Goal: Task Accomplishment & Management: Manage account settings

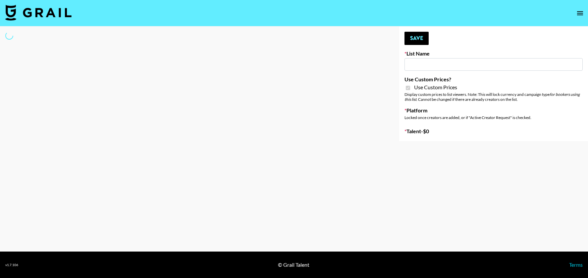
type input "HaruHaru Wonder 15/10"
checkbox input "true"
select select "Brand"
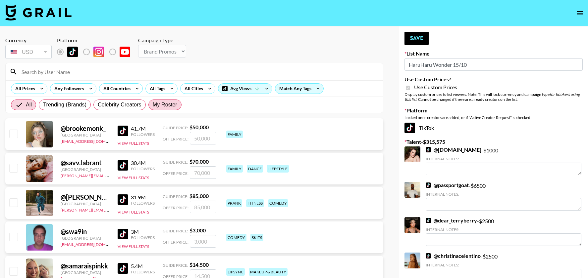
click at [171, 107] on span "My Roster" at bounding box center [165, 105] width 25 height 8
click at [153, 105] on input "My Roster" at bounding box center [153, 105] width 0 height 0
radio input "true"
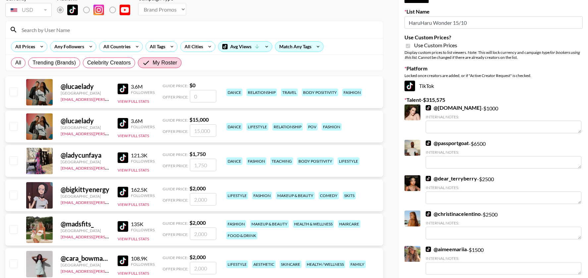
scroll to position [46, 0]
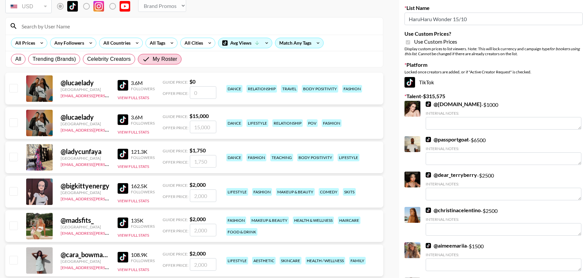
click at [12, 191] on input "checkbox" at bounding box center [13, 191] width 8 height 8
checkbox input "true"
type input "2000"
click at [12, 223] on input "checkbox" at bounding box center [13, 226] width 8 height 8
checkbox input "true"
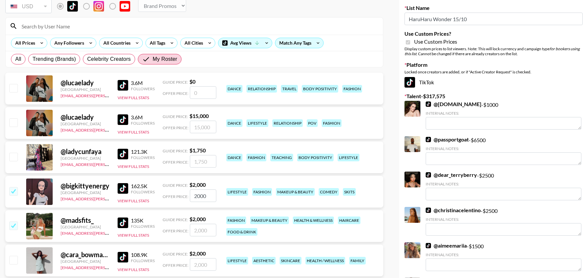
type input "2000"
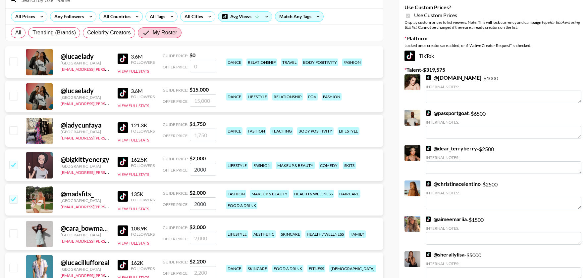
scroll to position [97, 0]
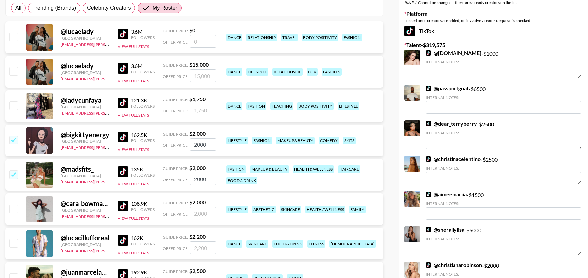
click at [14, 213] on div at bounding box center [13, 209] width 10 height 11
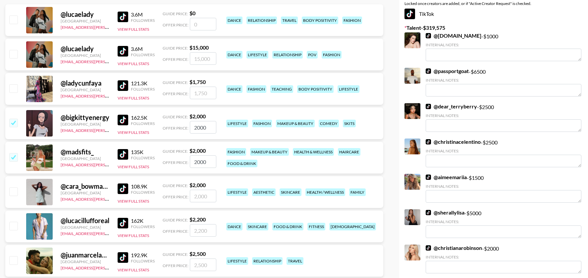
click at [12, 195] on input "checkbox" at bounding box center [13, 192] width 8 height 8
checkbox input "true"
type input "2000"
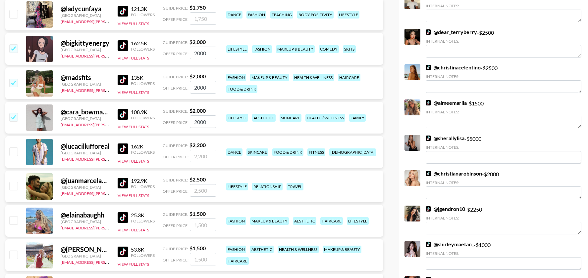
scroll to position [190, 0]
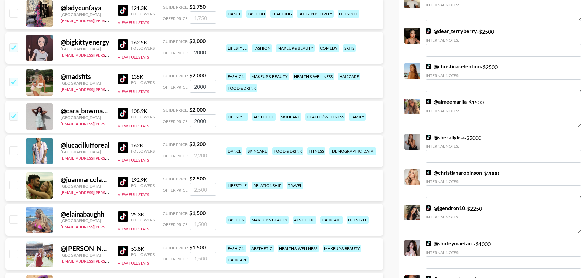
click at [14, 186] on input "checkbox" at bounding box center [13, 185] width 8 height 8
checkbox input "true"
type input "2500"
click at [12, 219] on input "checkbox" at bounding box center [13, 220] width 8 height 8
checkbox input "true"
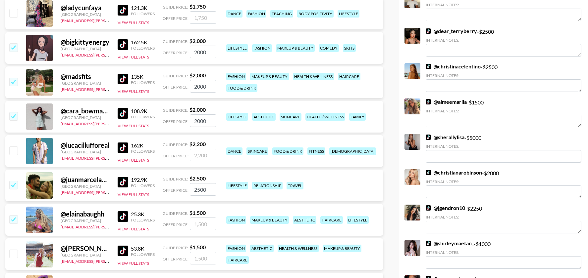
type input "1500"
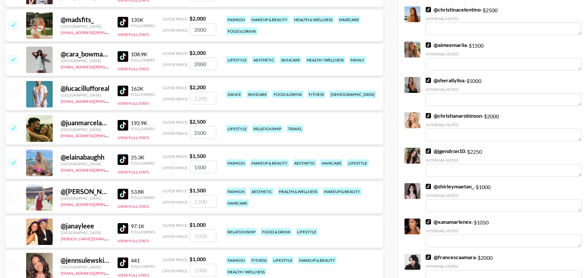
scroll to position [246, 0]
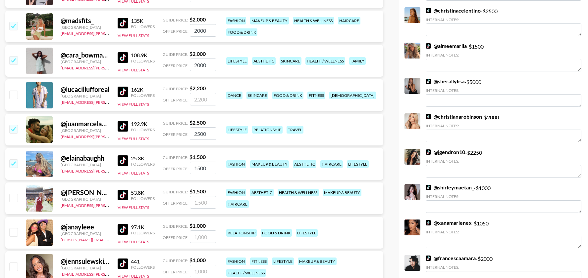
click at [13, 198] on input "checkbox" at bounding box center [13, 198] width 8 height 8
checkbox input "true"
type input "1500"
click at [12, 233] on input "checkbox" at bounding box center [13, 232] width 8 height 8
checkbox input "true"
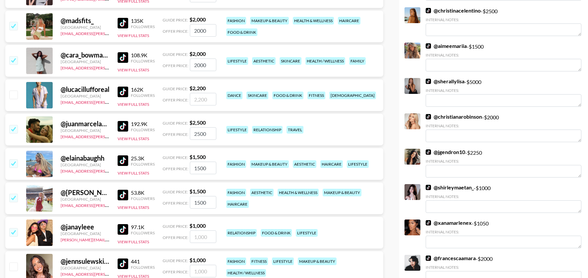
type input "1000"
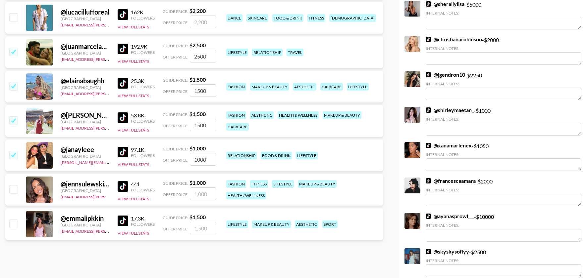
scroll to position [326, 0]
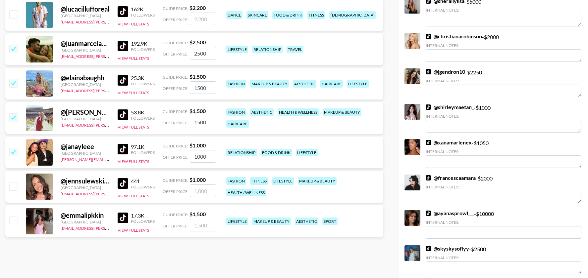
click at [15, 219] on input "checkbox" at bounding box center [13, 221] width 8 height 8
checkbox input "true"
type input "1500"
click at [13, 187] on input "checkbox" at bounding box center [13, 186] width 8 height 8
checkbox input "true"
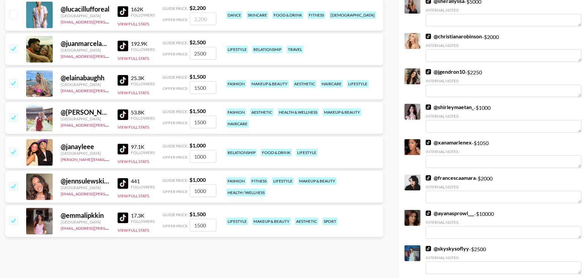
click at [197, 194] on input "1000" at bounding box center [203, 191] width 26 height 13
click at [197, 192] on input "1000" at bounding box center [203, 191] width 26 height 13
type input "800"
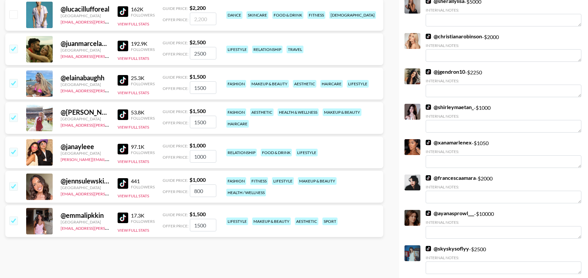
click at [200, 223] on input "1500" at bounding box center [203, 225] width 26 height 13
type input "1"
checkbox input "false"
type input "80"
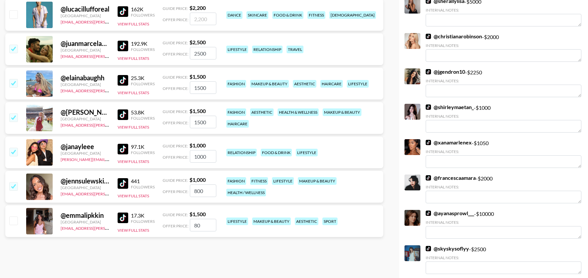
checkbox input "true"
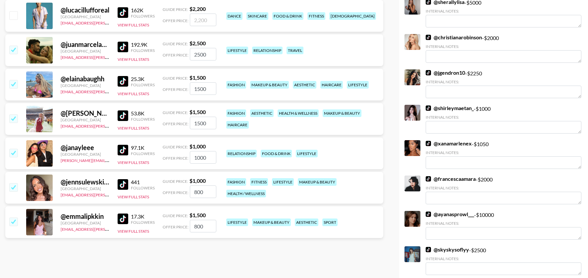
type input "800"
click at [198, 158] on input "1000" at bounding box center [203, 157] width 26 height 13
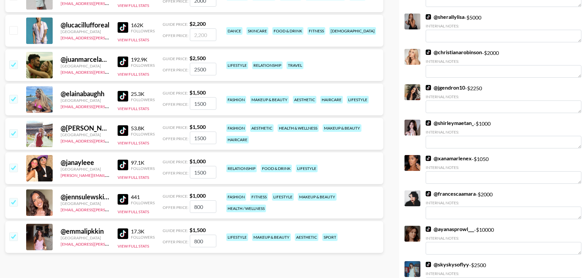
scroll to position [305, 0]
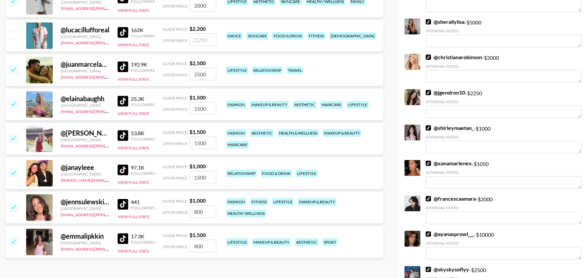
type input "1500"
click at [203, 108] on input "1500" at bounding box center [203, 108] width 26 height 13
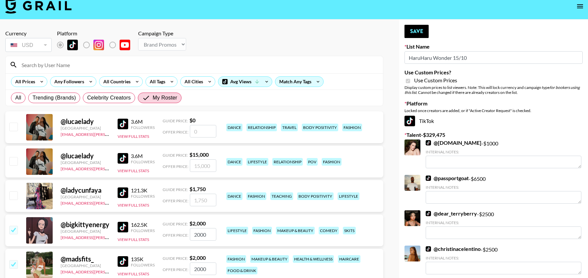
scroll to position [0, 0]
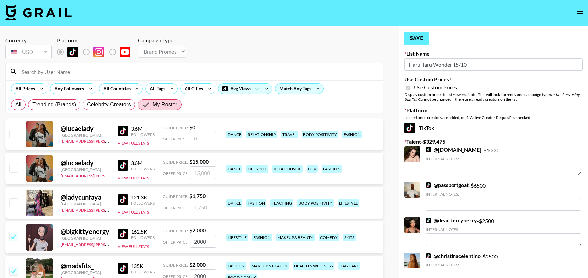
type input "800"
click at [423, 37] on button "Save" at bounding box center [416, 38] width 24 height 13
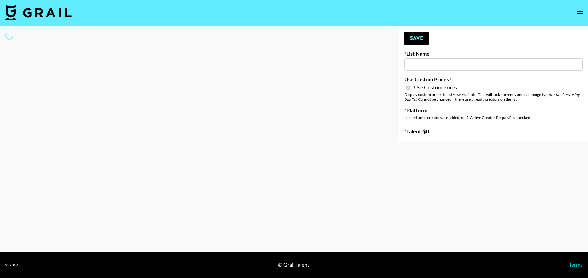
type input "Walmart Fashion"
checkbox input "true"
select select "Brand"
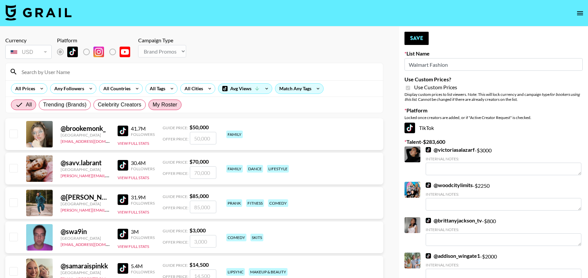
click at [172, 102] on span "My Roster" at bounding box center [165, 105] width 25 height 8
click at [153, 105] on input "My Roster" at bounding box center [153, 105] width 0 height 0
radio input "true"
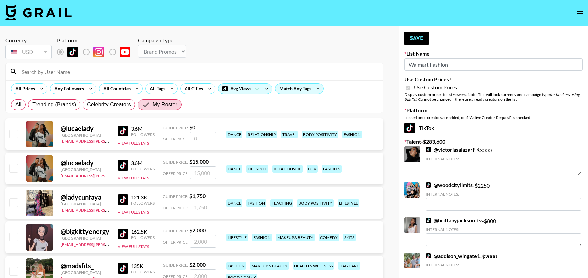
click at [14, 165] on input "checkbox" at bounding box center [13, 168] width 8 height 8
checkbox input "true"
type input "15000"
click at [12, 201] on input "checkbox" at bounding box center [13, 203] width 8 height 8
checkbox input "true"
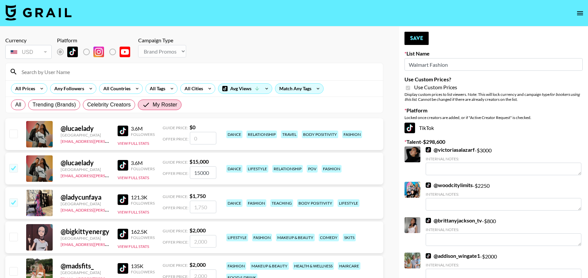
type input "1750"
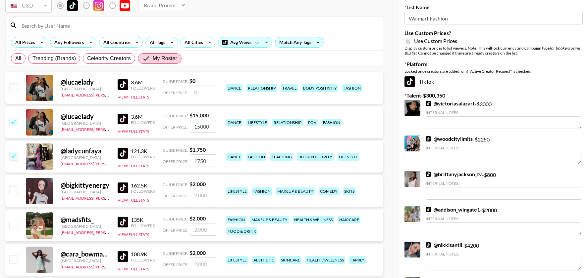
scroll to position [47, 0]
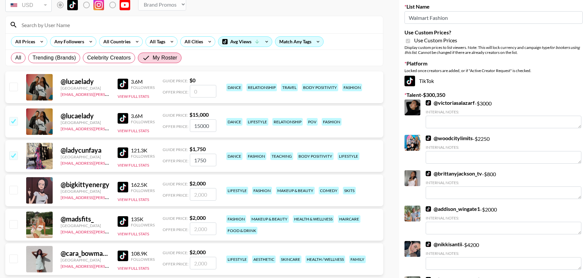
click at [14, 193] on input "checkbox" at bounding box center [13, 190] width 8 height 8
checkbox input "true"
type input "2000"
click at [14, 225] on input "checkbox" at bounding box center [13, 225] width 8 height 8
checkbox input "true"
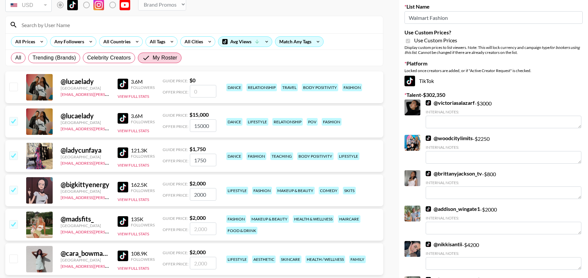
type input "2000"
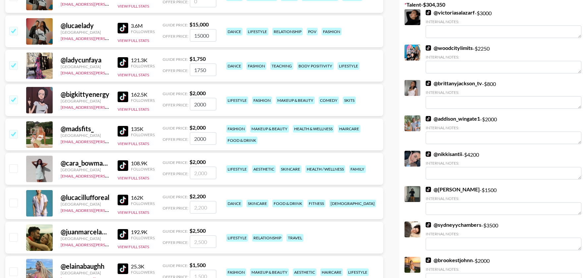
scroll to position [138, 0]
click at [10, 171] on input "checkbox" at bounding box center [13, 168] width 8 height 8
checkbox input "true"
type input "2000"
click at [12, 205] on input "checkbox" at bounding box center [13, 203] width 8 height 8
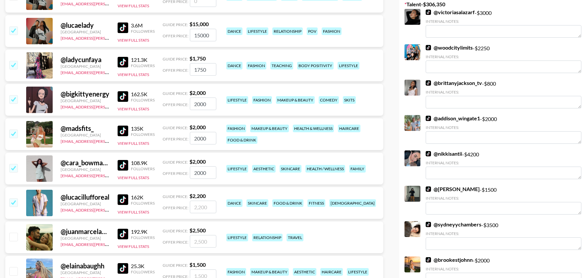
checkbox input "true"
type input "2200"
click at [12, 235] on input "checkbox" at bounding box center [13, 237] width 8 height 8
checkbox input "true"
type input "2500"
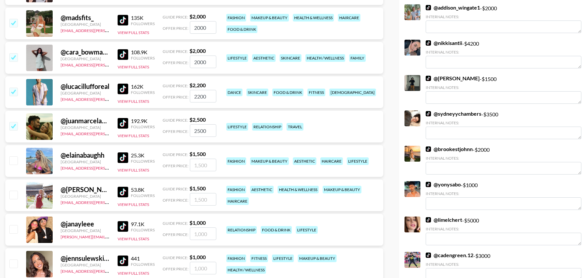
scroll to position [249, 0]
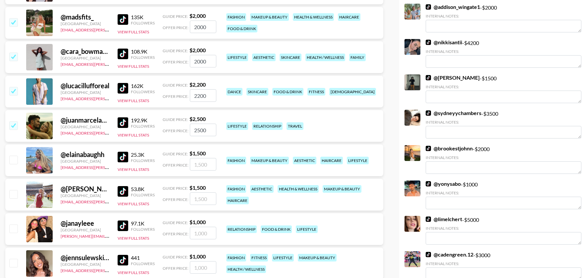
click at [14, 162] on input "checkbox" at bounding box center [13, 160] width 8 height 8
checkbox input "true"
type input "1500"
click at [14, 194] on input "checkbox" at bounding box center [13, 194] width 8 height 8
checkbox input "true"
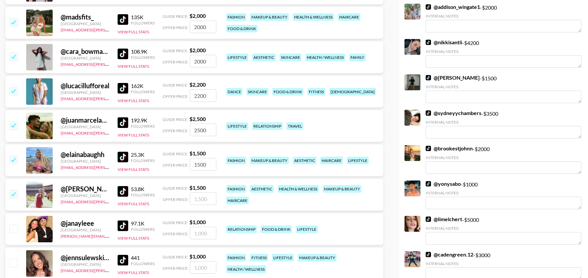
type input "1500"
click at [14, 225] on input "checkbox" at bounding box center [13, 229] width 8 height 8
checkbox input "true"
type input "1000"
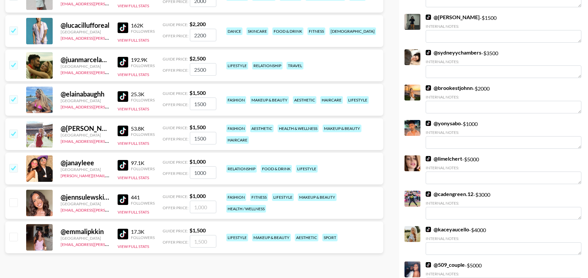
scroll to position [309, 0]
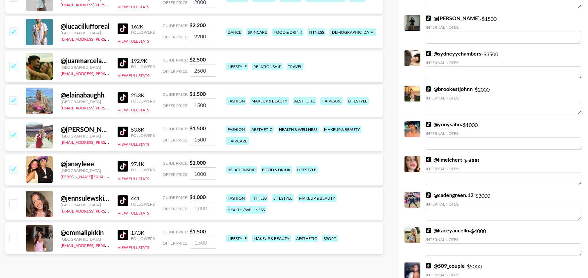
click at [14, 207] on div at bounding box center [13, 204] width 10 height 11
click at [14, 242] on div at bounding box center [13, 238] width 10 height 11
click at [14, 240] on input "checkbox" at bounding box center [13, 238] width 8 height 8
checkbox input "true"
type input "1500"
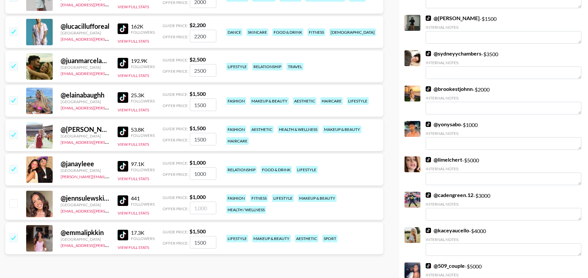
click at [16, 203] on input "checkbox" at bounding box center [13, 204] width 8 height 8
checkbox input "true"
type input "1000"
click at [200, 173] on input "1000" at bounding box center [203, 174] width 26 height 13
type input "1500"
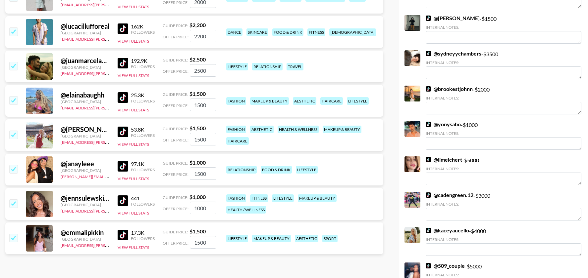
click at [200, 242] on input "1500" at bounding box center [203, 242] width 26 height 13
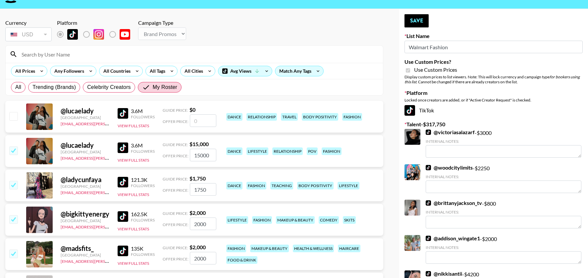
scroll to position [0, 0]
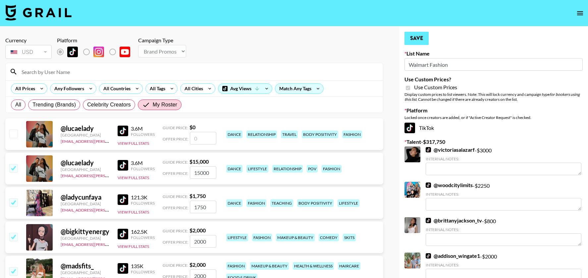
type input "1200"
click at [415, 35] on button "Save" at bounding box center [416, 38] width 24 height 13
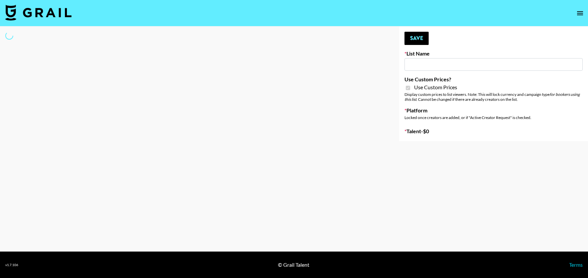
type input "Hot Chocolate Brand - US"
checkbox input "true"
select select "Brand"
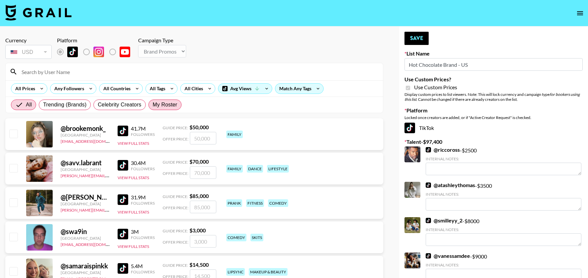
click at [176, 108] on span "My Roster" at bounding box center [165, 105] width 25 height 8
click at [153, 105] on input "My Roster" at bounding box center [153, 105] width 0 height 0
radio input "true"
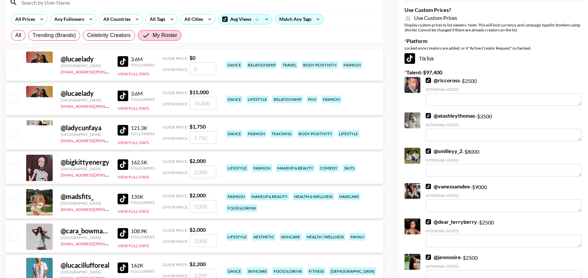
scroll to position [72, 0]
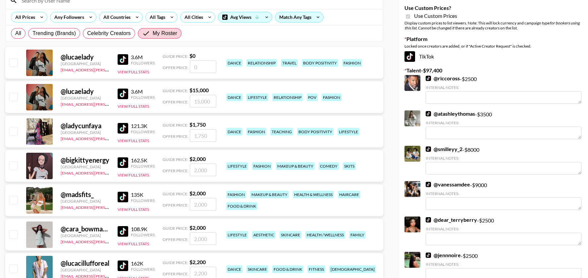
click at [17, 97] on input "checkbox" at bounding box center [13, 97] width 8 height 8
checkbox input "true"
type input "15000"
click at [15, 98] on input "checkbox" at bounding box center [13, 97] width 8 height 8
checkbox input "false"
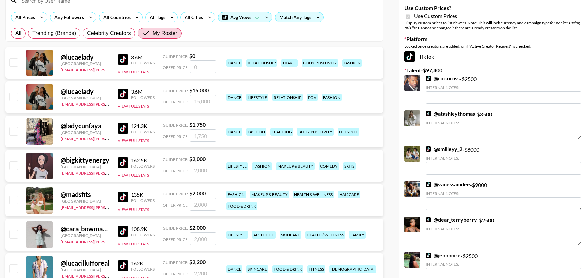
click at [13, 169] on input "checkbox" at bounding box center [13, 166] width 8 height 8
checkbox input "true"
type input "2000"
click at [12, 203] on input "checkbox" at bounding box center [13, 200] width 8 height 8
checkbox input "true"
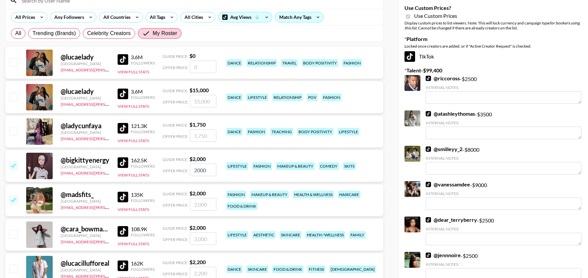
type input "2000"
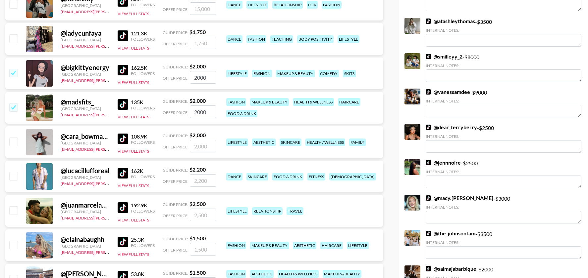
scroll to position [165, 0]
click at [15, 140] on input "checkbox" at bounding box center [13, 141] width 8 height 8
checkbox input "true"
type input "2000"
click at [12, 207] on input "checkbox" at bounding box center [13, 210] width 8 height 8
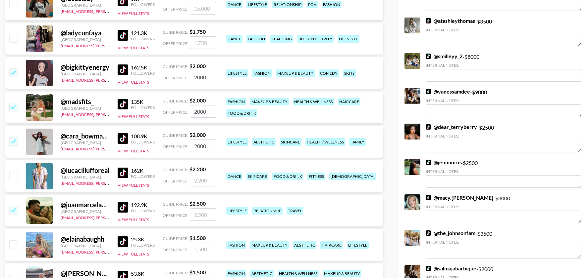
checkbox input "true"
type input "2500"
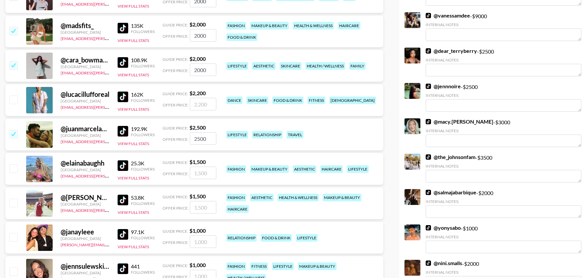
scroll to position [243, 0]
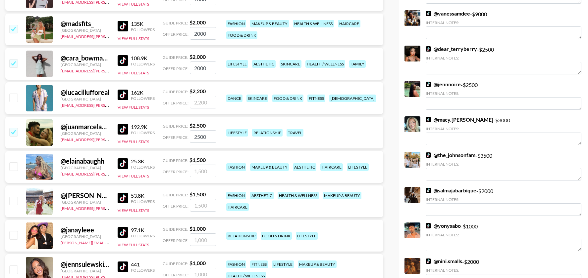
click at [15, 165] on input "checkbox" at bounding box center [13, 167] width 8 height 8
checkbox input "true"
type input "1500"
click at [16, 203] on input "checkbox" at bounding box center [13, 201] width 8 height 8
checkbox input "true"
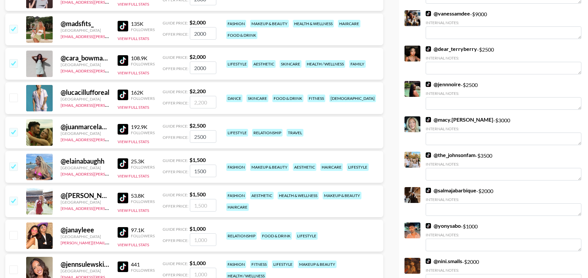
type input "1500"
click at [16, 236] on input "checkbox" at bounding box center [13, 235] width 8 height 8
checkbox input "true"
type input "1000"
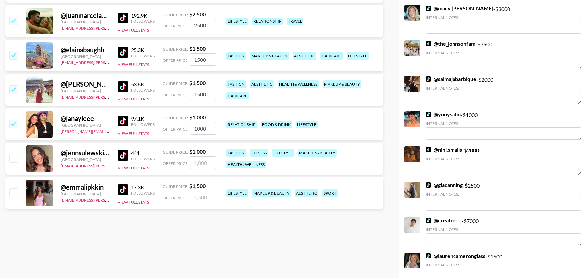
scroll to position [355, 0]
click at [15, 194] on input "checkbox" at bounding box center [13, 192] width 8 height 8
checkbox input "true"
click at [199, 197] on input "1500" at bounding box center [203, 197] width 26 height 13
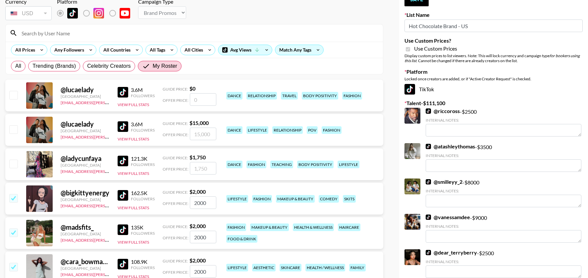
scroll to position [0, 0]
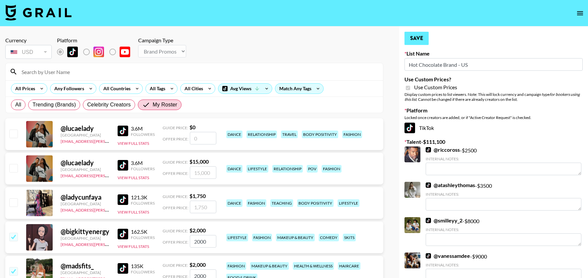
type input "1200"
click at [422, 43] on button "Save" at bounding box center [416, 38] width 24 height 13
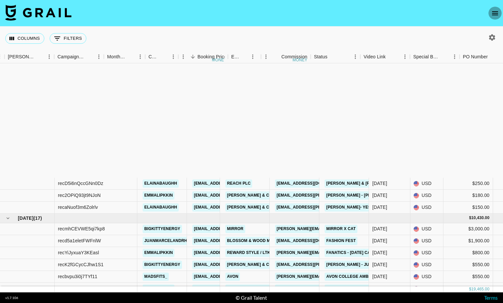
click at [497, 13] on icon "open drawer" at bounding box center [495, 13] width 8 height 8
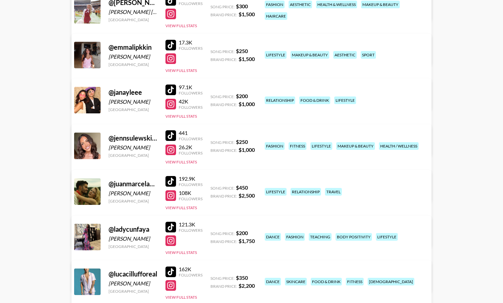
scroll to position [248, 0]
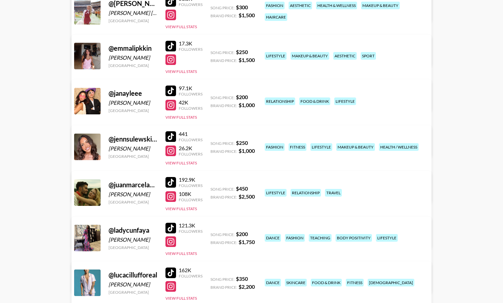
click at [213, 96] on link "View/Edit Details" at bounding box center [147, 99] width 129 height 7
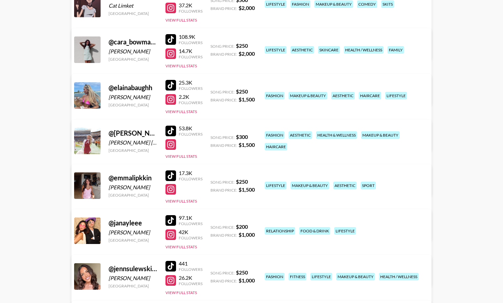
scroll to position [115, 0]
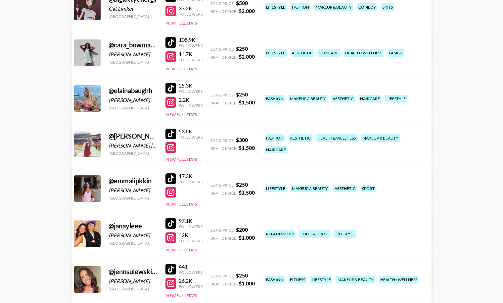
click at [213, 139] on link "View/Edit Details" at bounding box center [147, 142] width 129 height 7
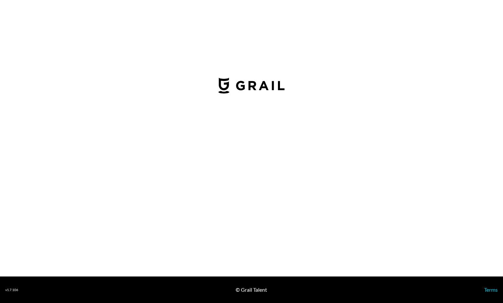
select select "USD"
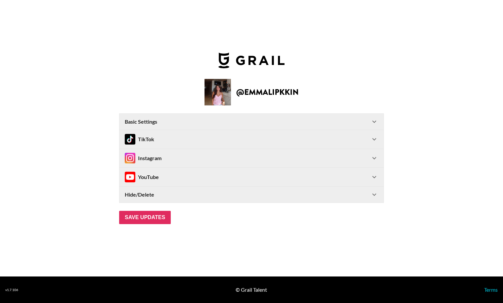
click at [234, 138] on div "TikTok" at bounding box center [248, 139] width 246 height 11
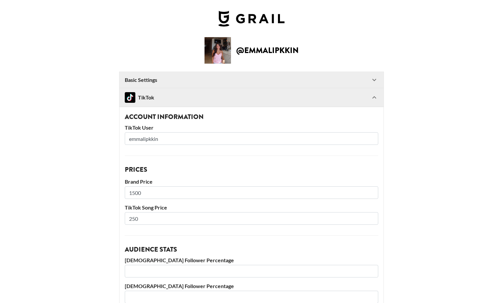
click at [135, 191] on input "1500" at bounding box center [252, 192] width 254 height 13
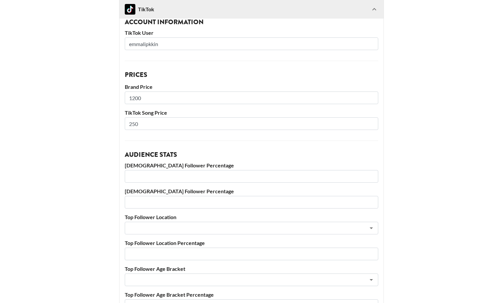
scroll to position [226, 0]
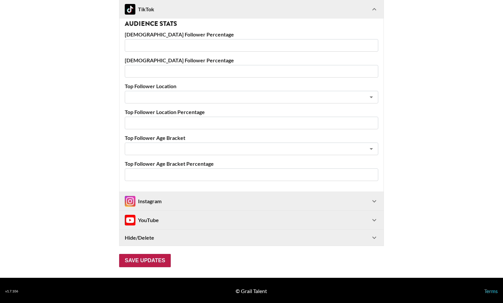
type input "1200"
click at [146, 257] on input "Save Updates" at bounding box center [145, 260] width 52 height 13
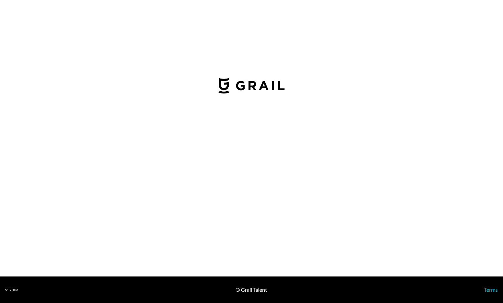
select select "USD"
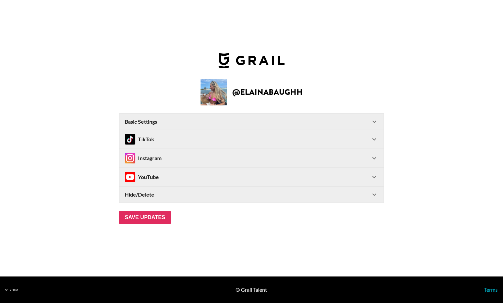
click at [162, 134] on div "TikTok" at bounding box center [248, 139] width 246 height 11
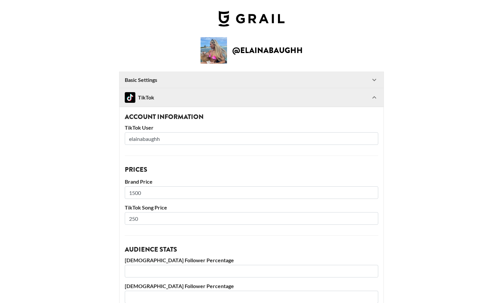
click at [135, 191] on input "1500" at bounding box center [252, 192] width 254 height 13
type input "1200"
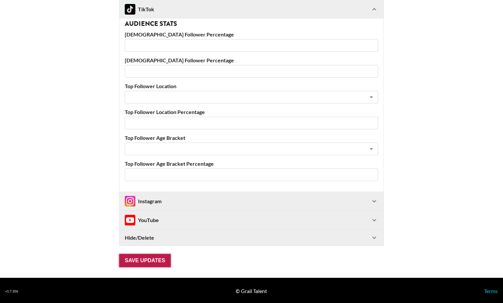
click at [146, 261] on input "Save Updates" at bounding box center [145, 260] width 52 height 13
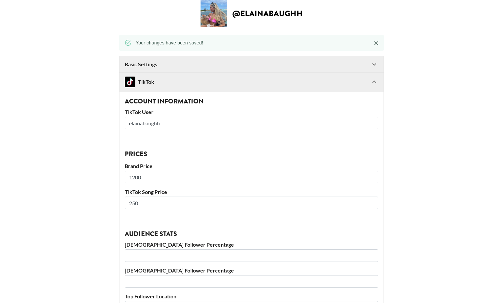
click at [146, 261] on div "Account Information TikTok User elainabaughh Prices Brand Price 1200 TikTok Son…" at bounding box center [252, 246] width 264 height 310
